Goal: Use online tool/utility: Utilize a website feature to perform a specific function

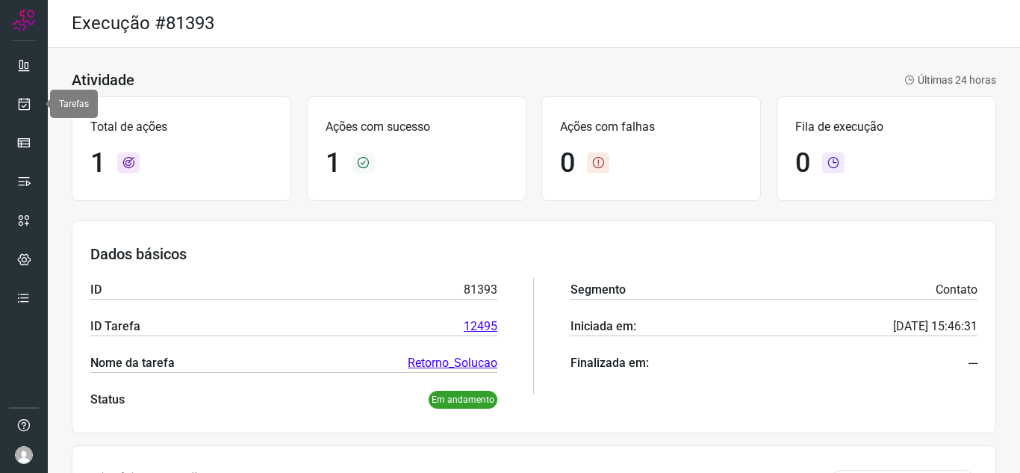
click at [21, 109] on icon at bounding box center [24, 103] width 16 height 15
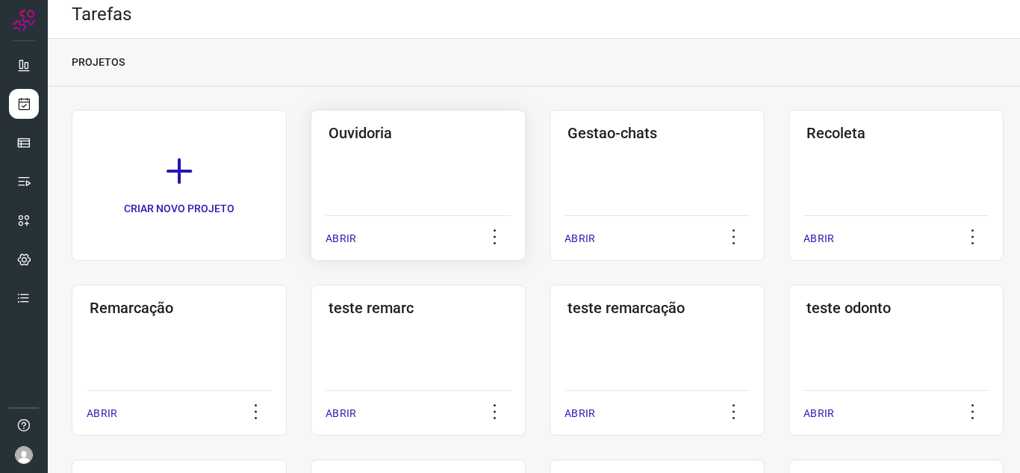
click at [550, 241] on div "Ouvidoria ABRIR" at bounding box center [657, 185] width 215 height 151
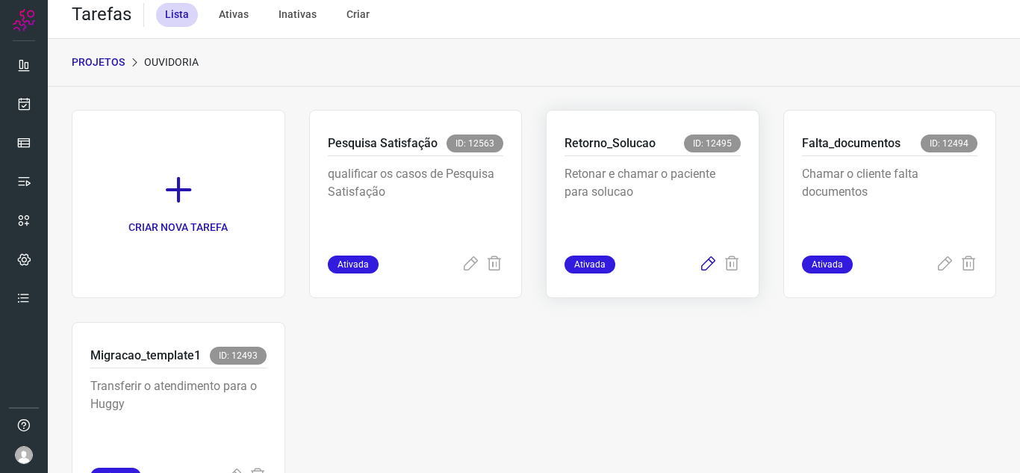
click at [699, 264] on icon at bounding box center [708, 264] width 18 height 18
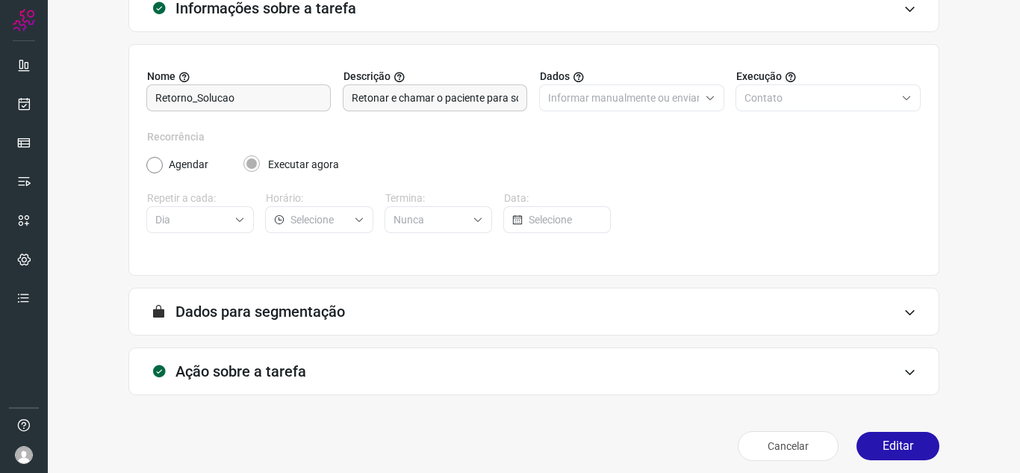
scroll to position [111, 0]
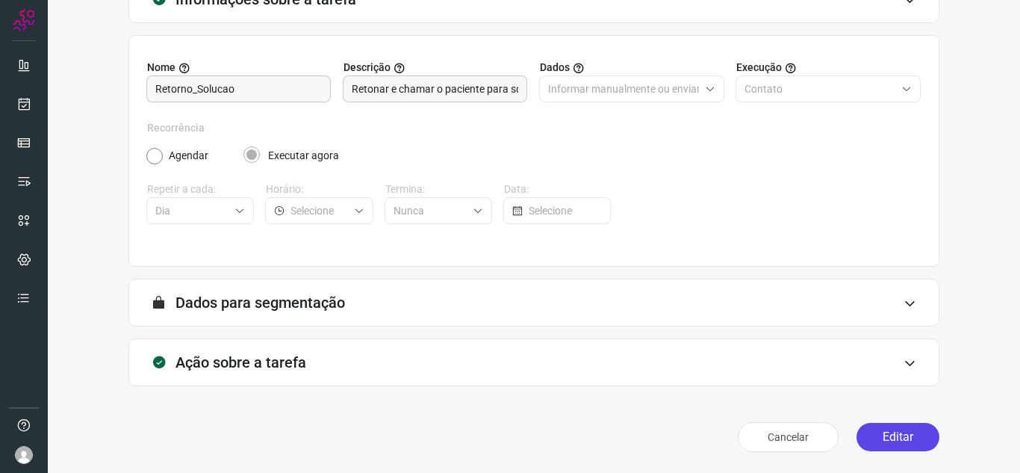
click at [885, 431] on button "Editar" at bounding box center [898, 437] width 83 height 28
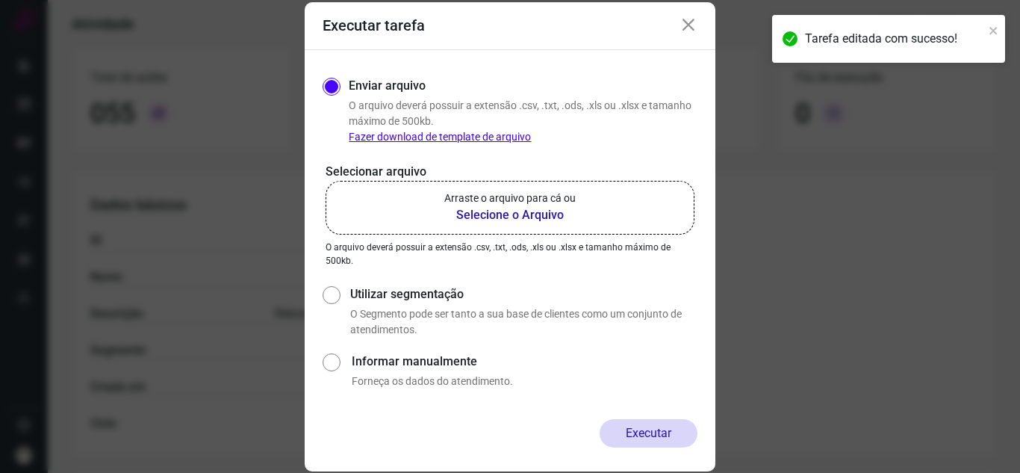
click at [439, 194] on label "Arraste o arquivo para cá ou Selecione o Arquivo" at bounding box center [510, 208] width 369 height 54
click at [0, 0] on input "Arraste o arquivo para cá ou Selecione o Arquivo" at bounding box center [0, 0] width 0 height 0
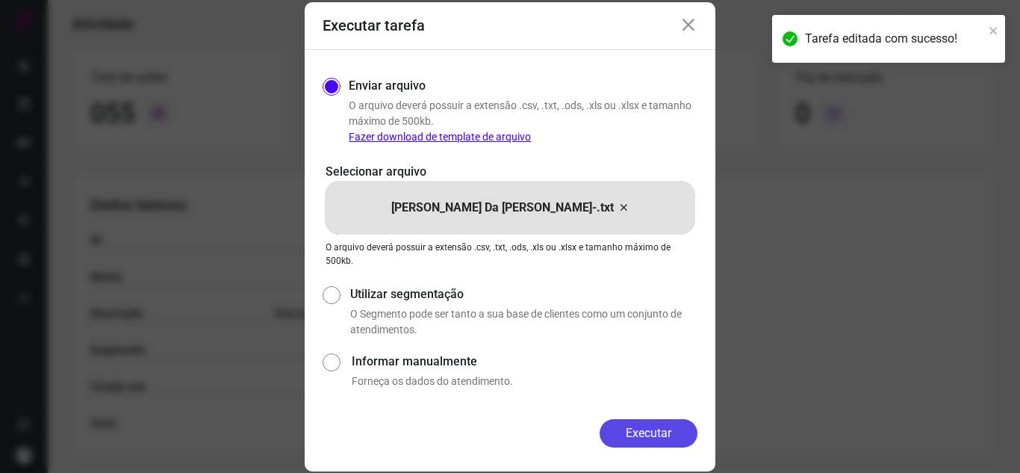
click at [637, 437] on button "Executar" at bounding box center [649, 433] width 98 height 28
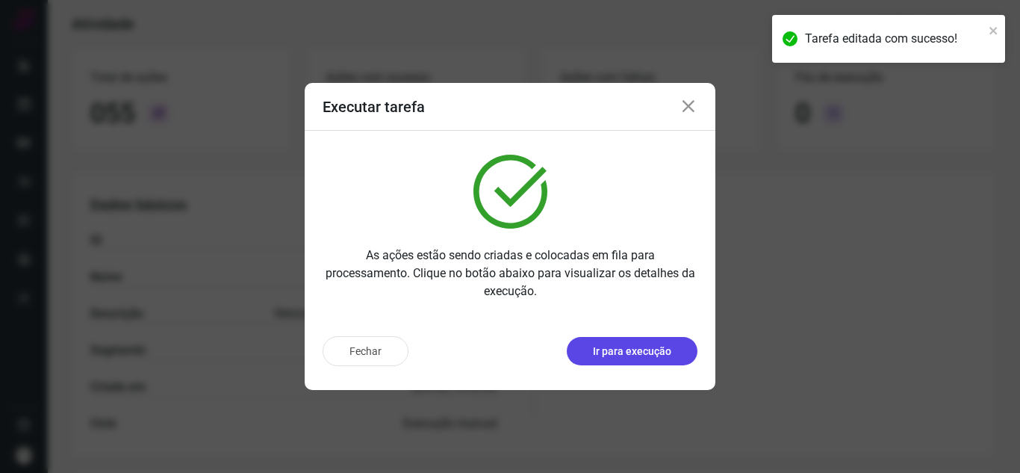
click at [676, 358] on button "Ir para execução" at bounding box center [632, 351] width 131 height 28
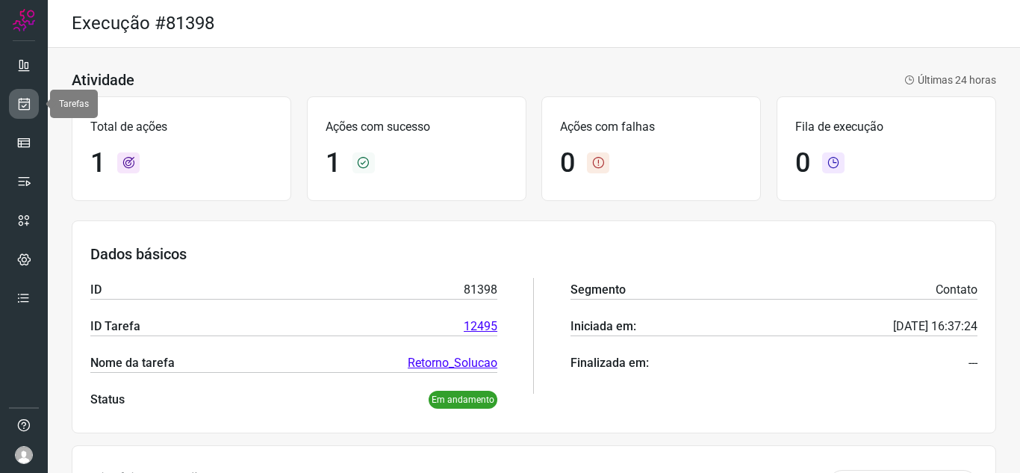
click at [25, 105] on icon at bounding box center [24, 103] width 16 height 15
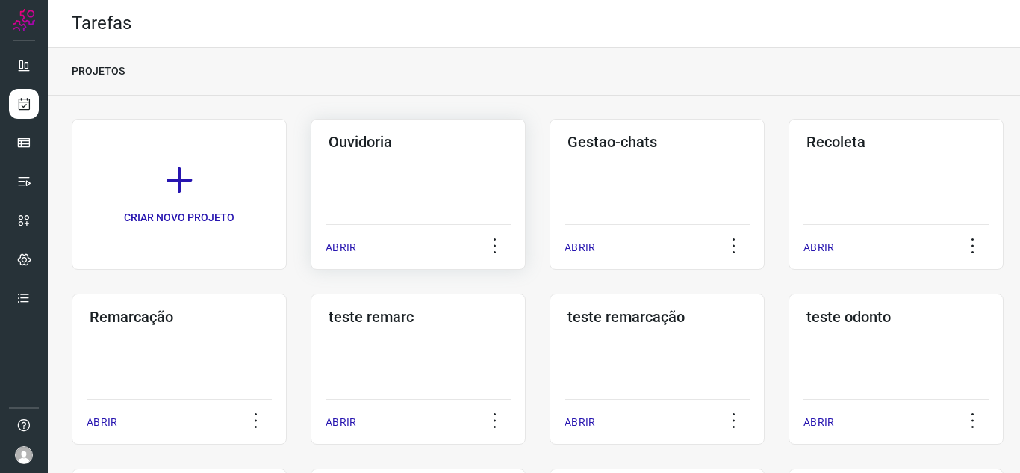
click at [550, 256] on div "Ouvidoria ABRIR" at bounding box center [657, 194] width 215 height 151
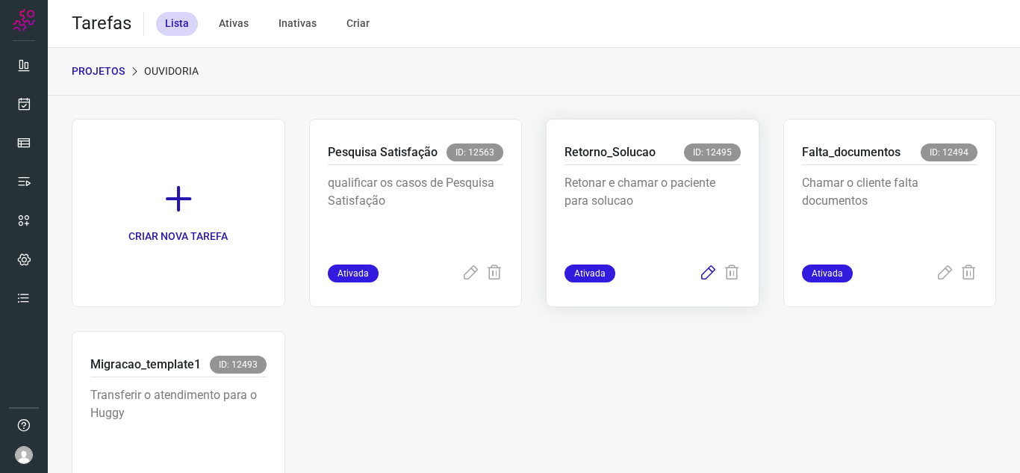
click at [703, 265] on icon at bounding box center [708, 273] width 18 height 18
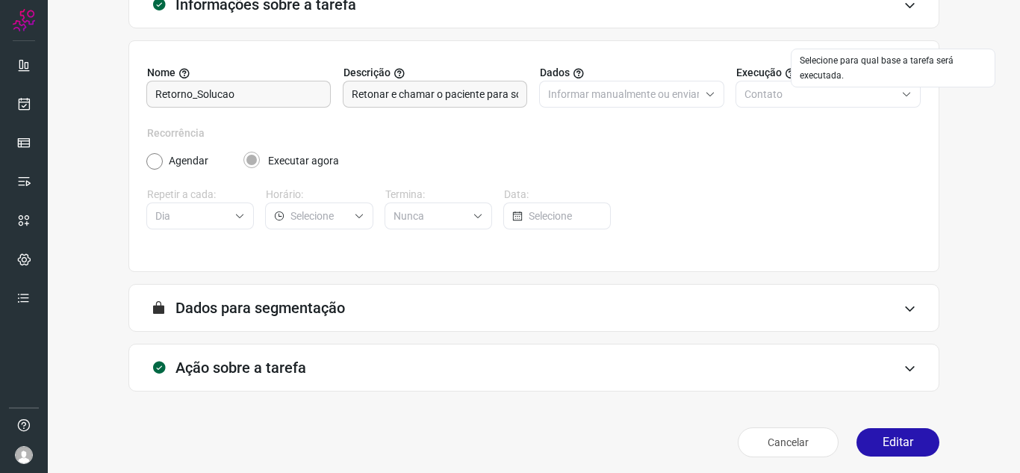
scroll to position [111, 0]
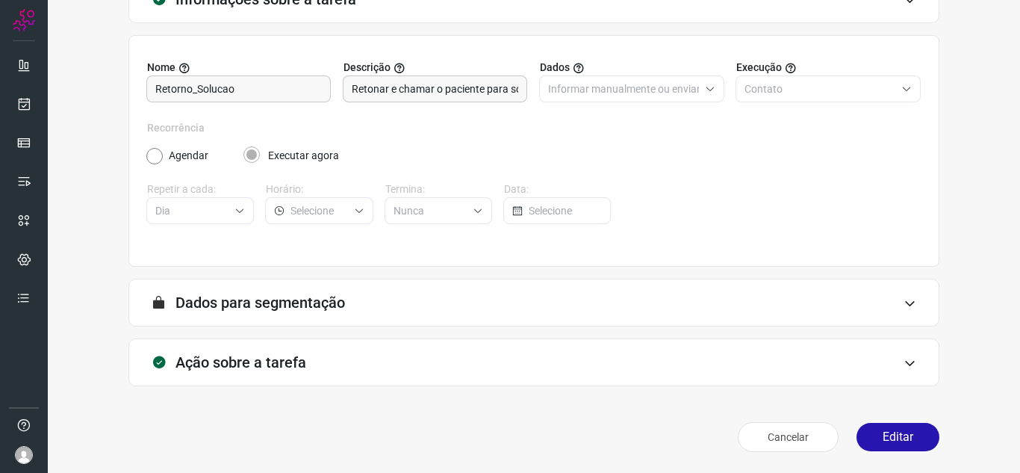
click at [872, 453] on div "Cancelar Editar" at bounding box center [533, 437] width 811 height 42
click at [866, 454] on div "Cancelar Editar" at bounding box center [533, 437] width 811 height 42
click at [876, 424] on button "Editar" at bounding box center [898, 437] width 83 height 28
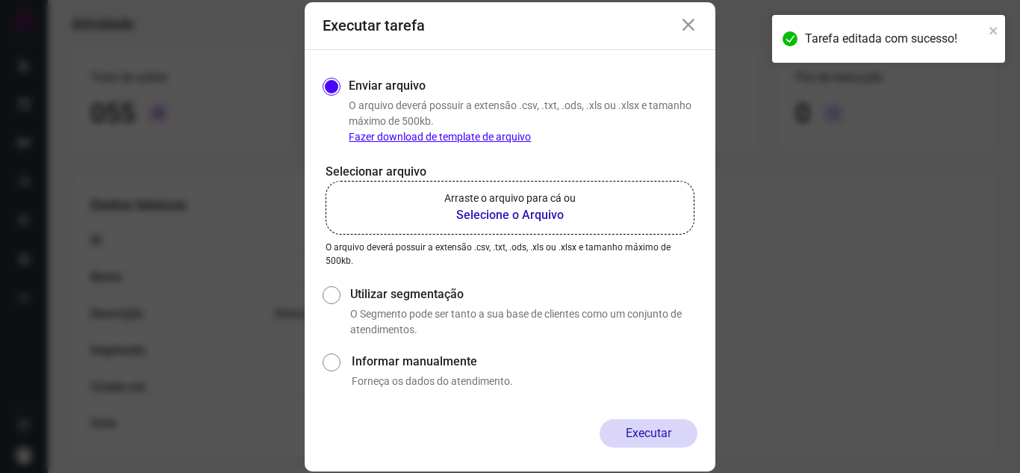
click at [538, 210] on b "Selecione o Arquivo" at bounding box center [509, 215] width 131 height 18
click at [0, 0] on input "Arraste o arquivo para cá ou Selecione o Arquivo" at bounding box center [0, 0] width 0 height 0
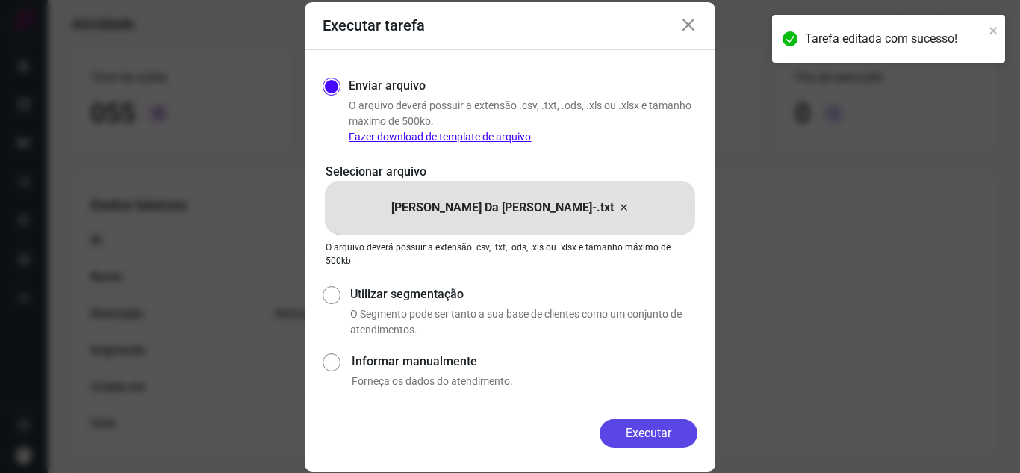
click at [647, 422] on button "Executar" at bounding box center [649, 433] width 98 height 28
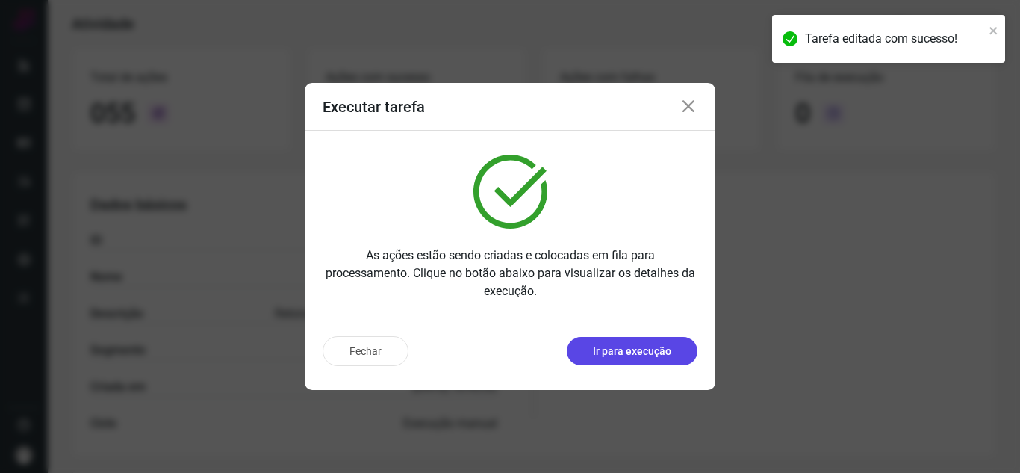
click at [647, 341] on button "Ir para execução" at bounding box center [632, 351] width 131 height 28
